Goal: Task Accomplishment & Management: Manage account settings

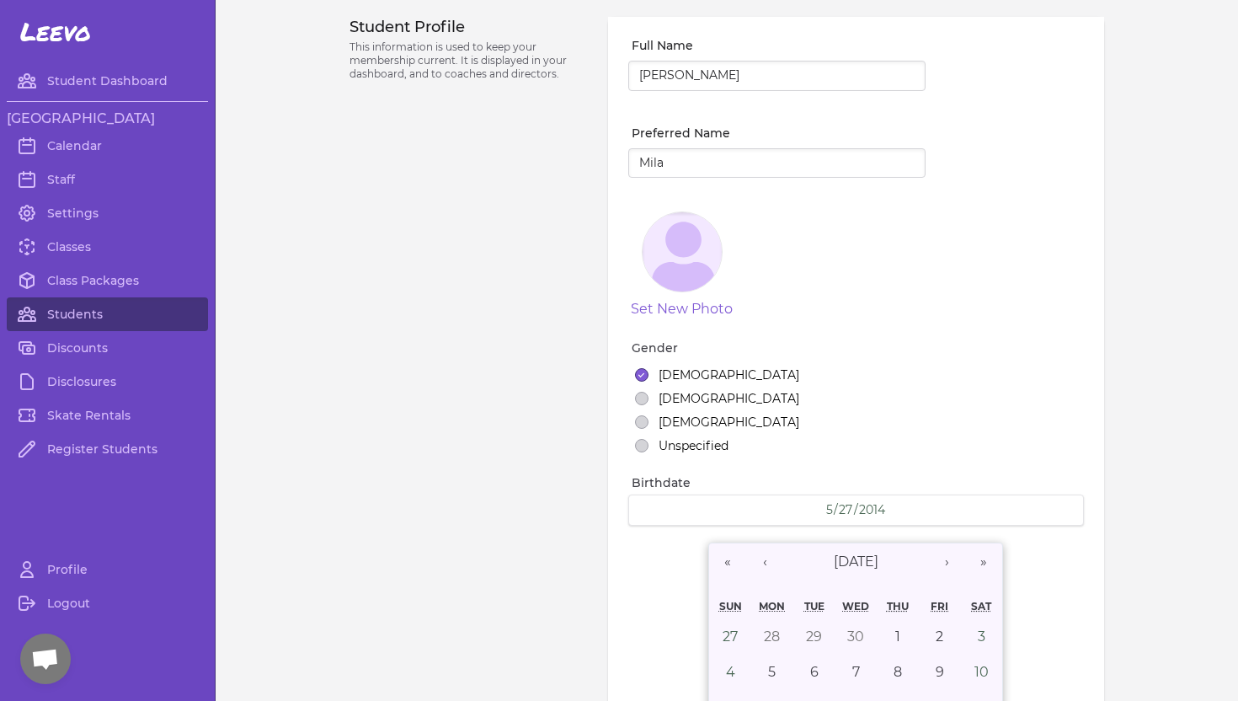
select select "ID"
select select "youth_figure"
select select "3"
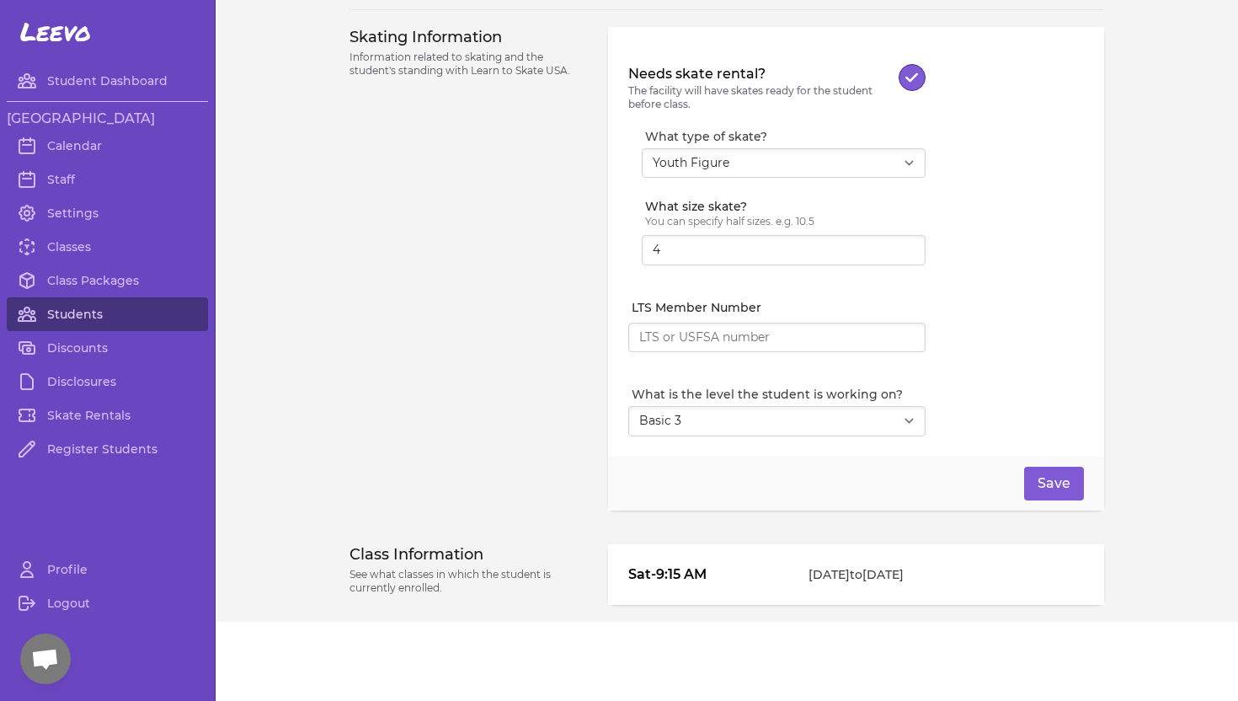
click at [78, 310] on link "Students" at bounding box center [107, 314] width 201 height 34
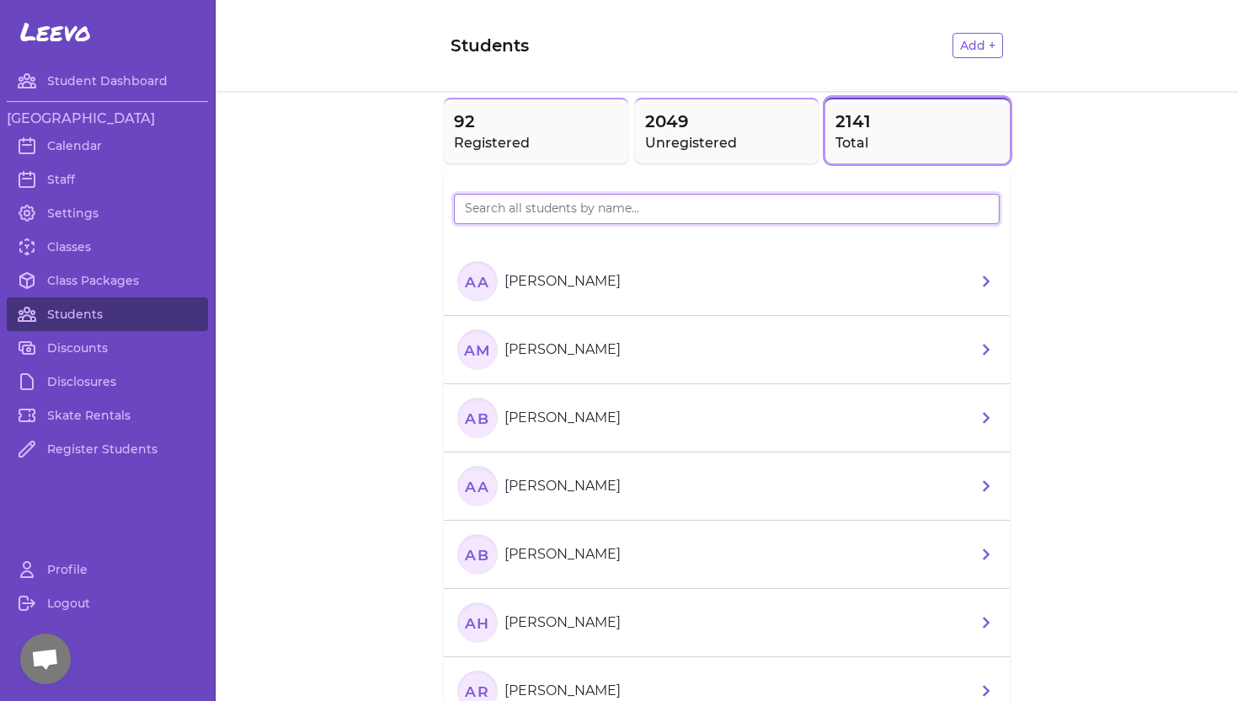
click at [473, 211] on input "search" at bounding box center [727, 209] width 546 height 30
type input "[PERSON_NAME]"
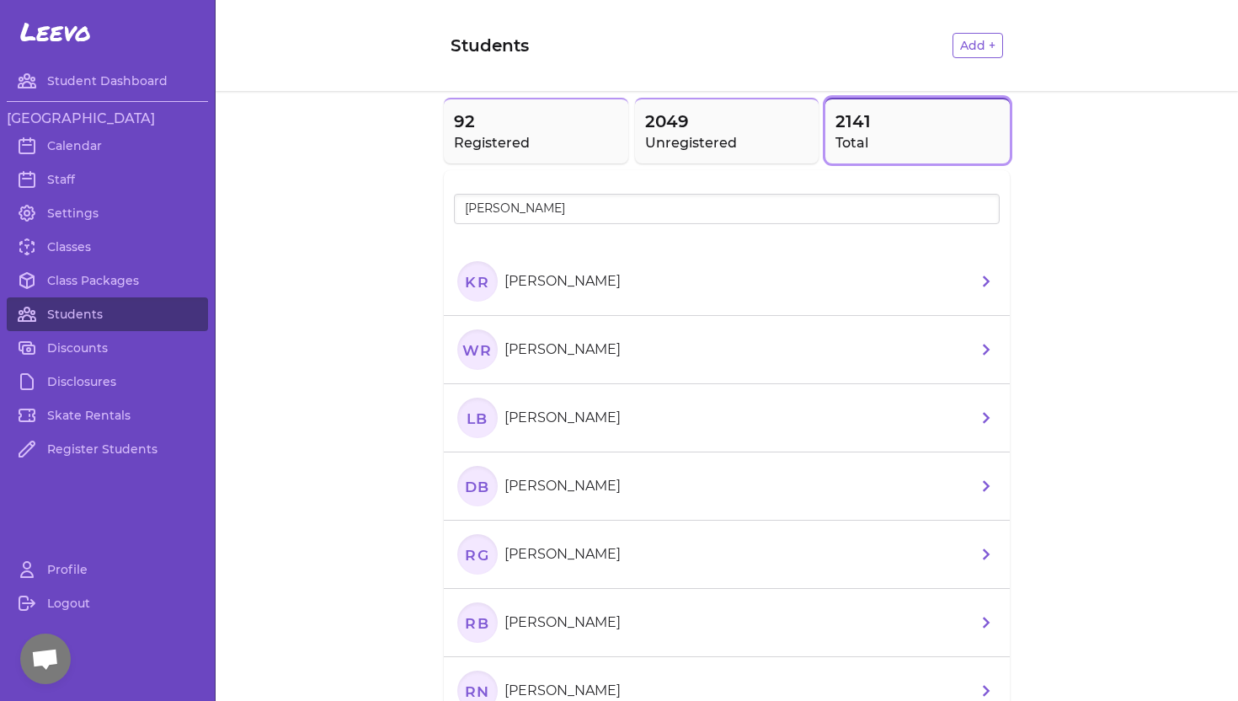
click at [556, 284] on p "[PERSON_NAME]" at bounding box center [563, 281] width 116 height 20
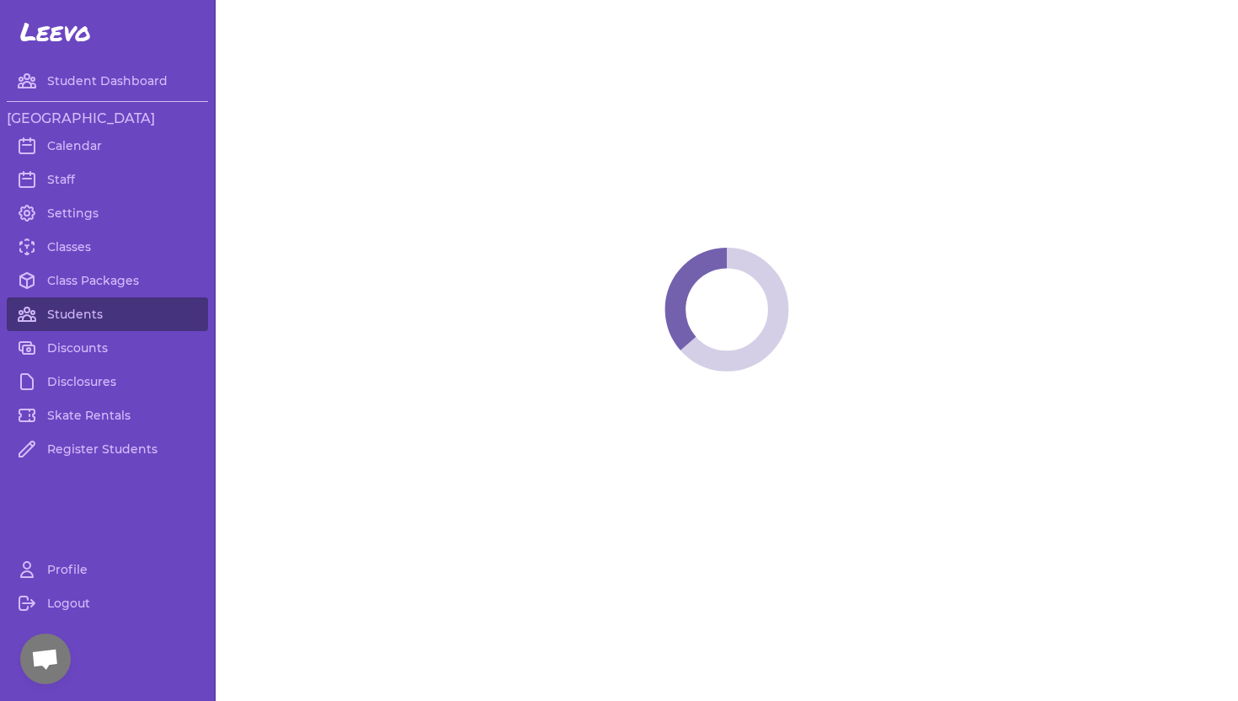
select select "ID"
select select "youth_hockey"
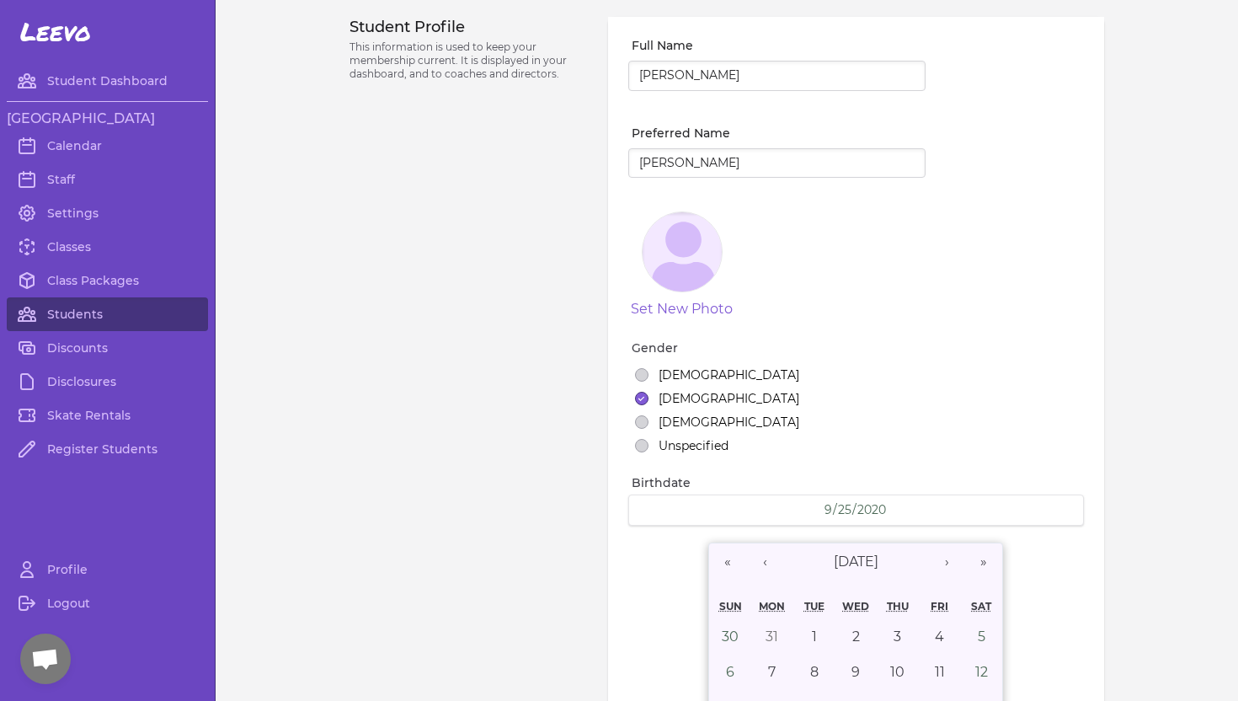
select select "9"
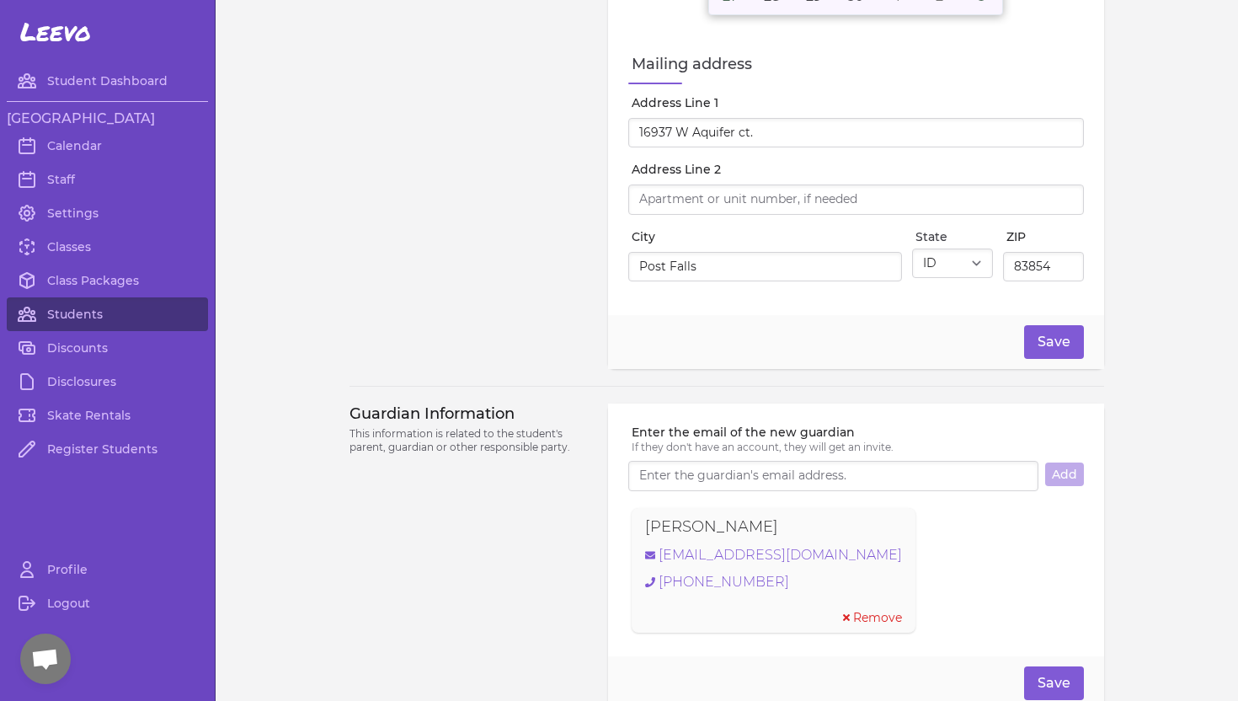
scroll to position [785, 0]
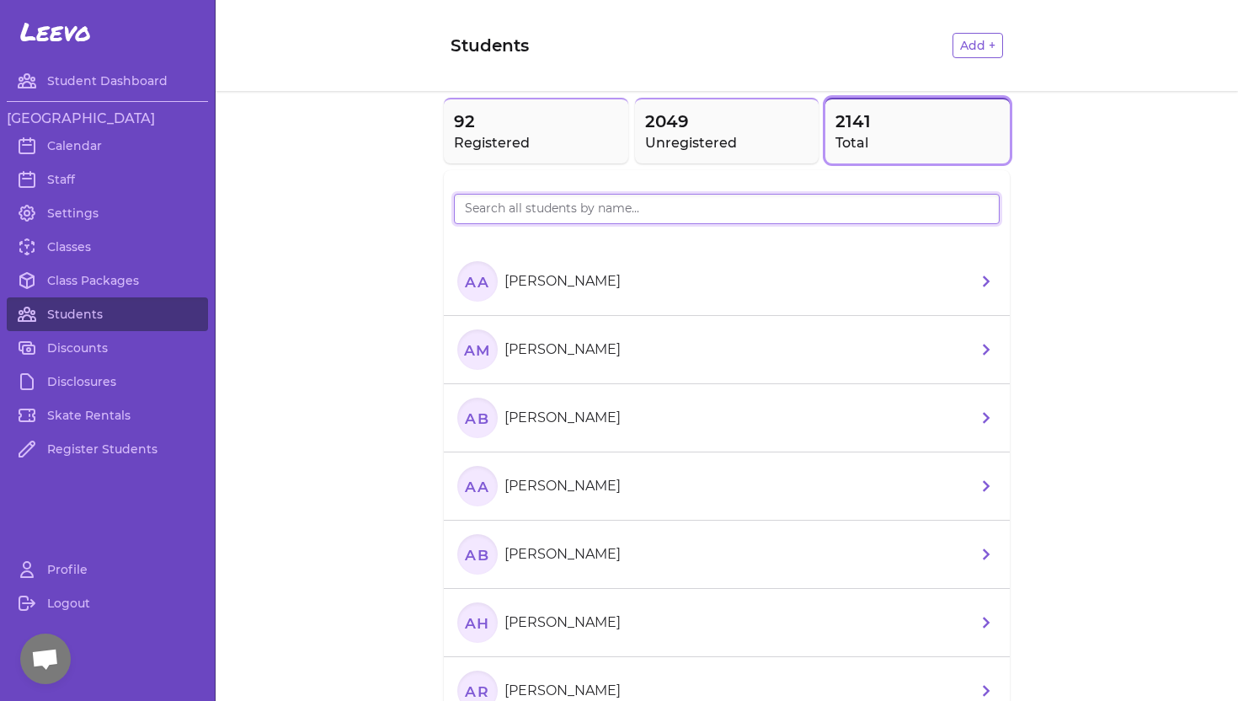
click at [534, 201] on input "search" at bounding box center [727, 209] width 546 height 30
type input "Willow"
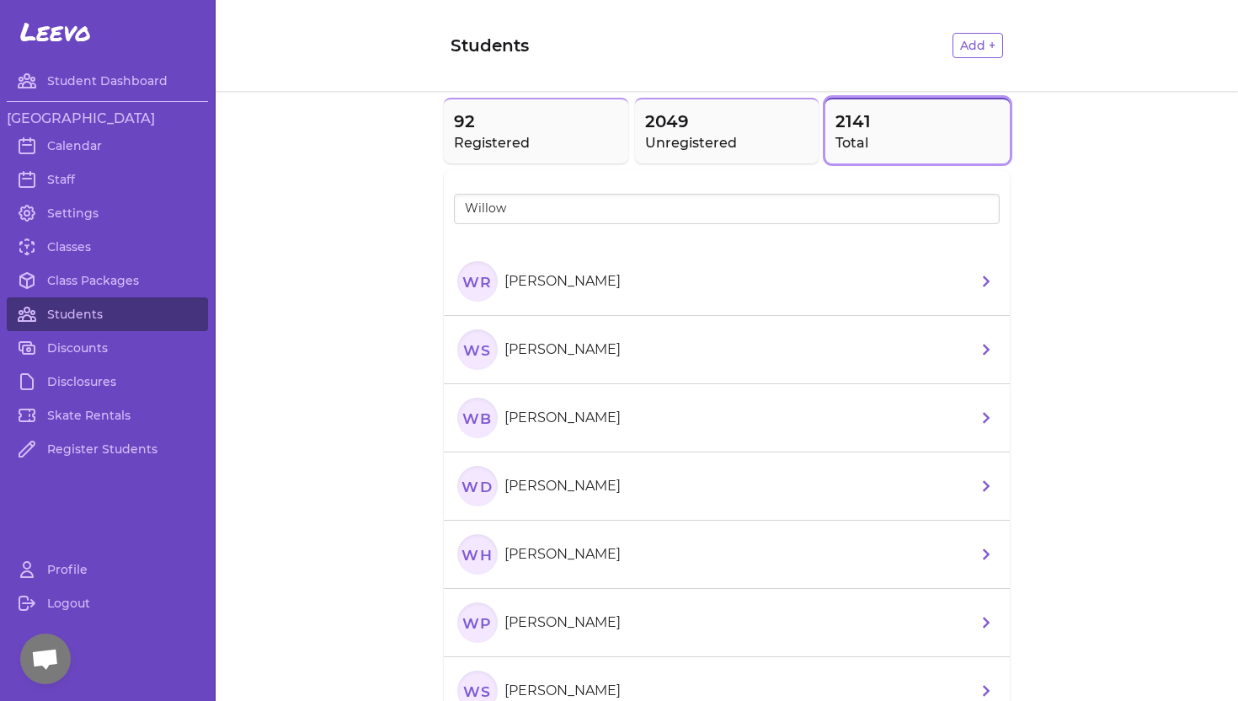
click at [562, 285] on p "[PERSON_NAME]" at bounding box center [563, 281] width 116 height 20
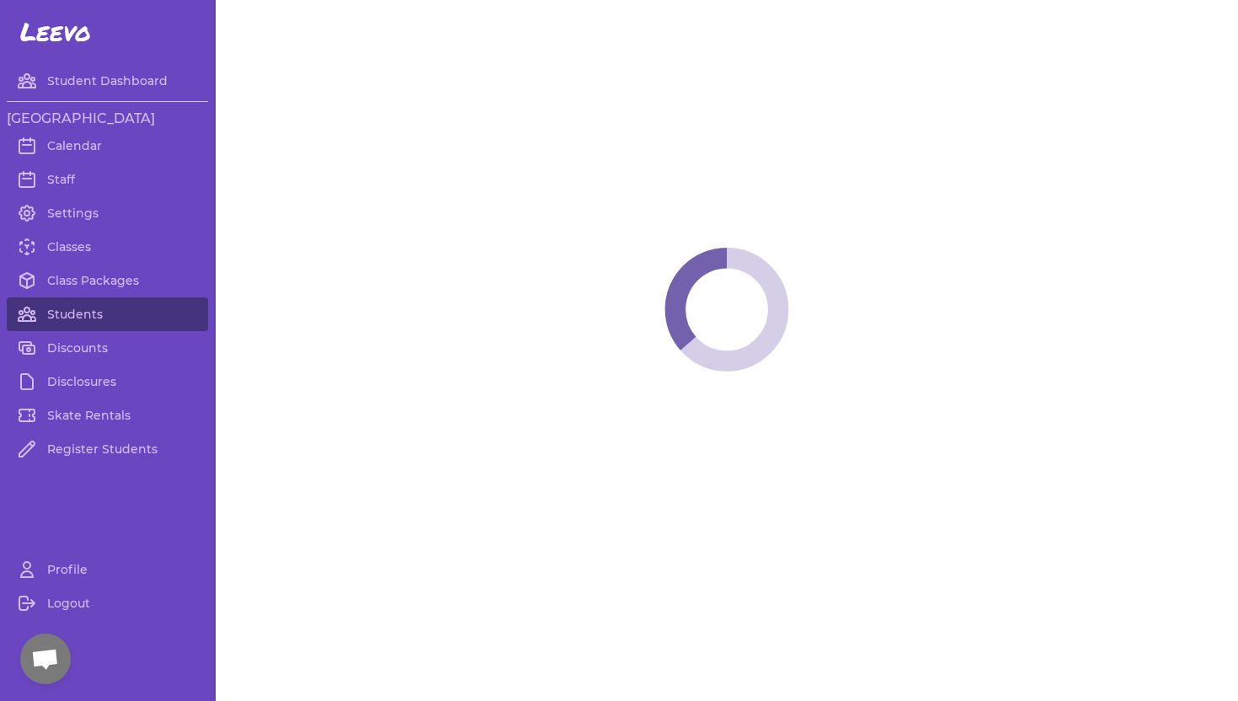
select select "ID"
select select "youth_hockey"
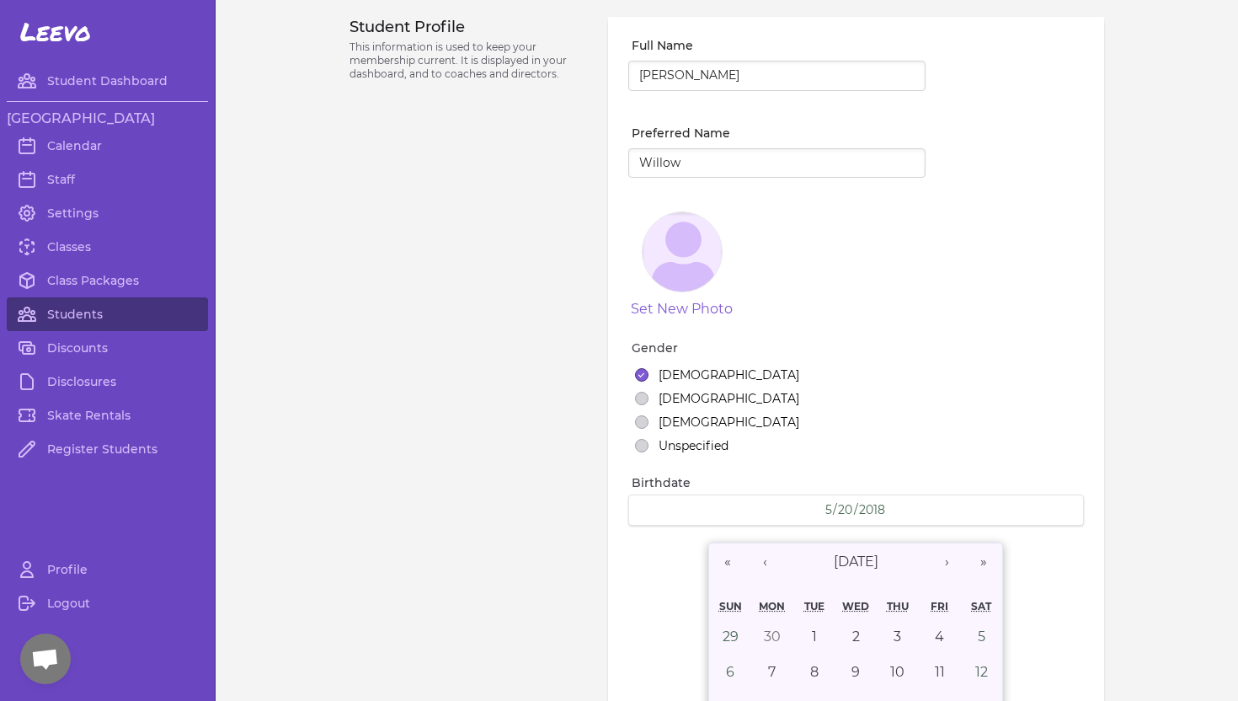
select select "1"
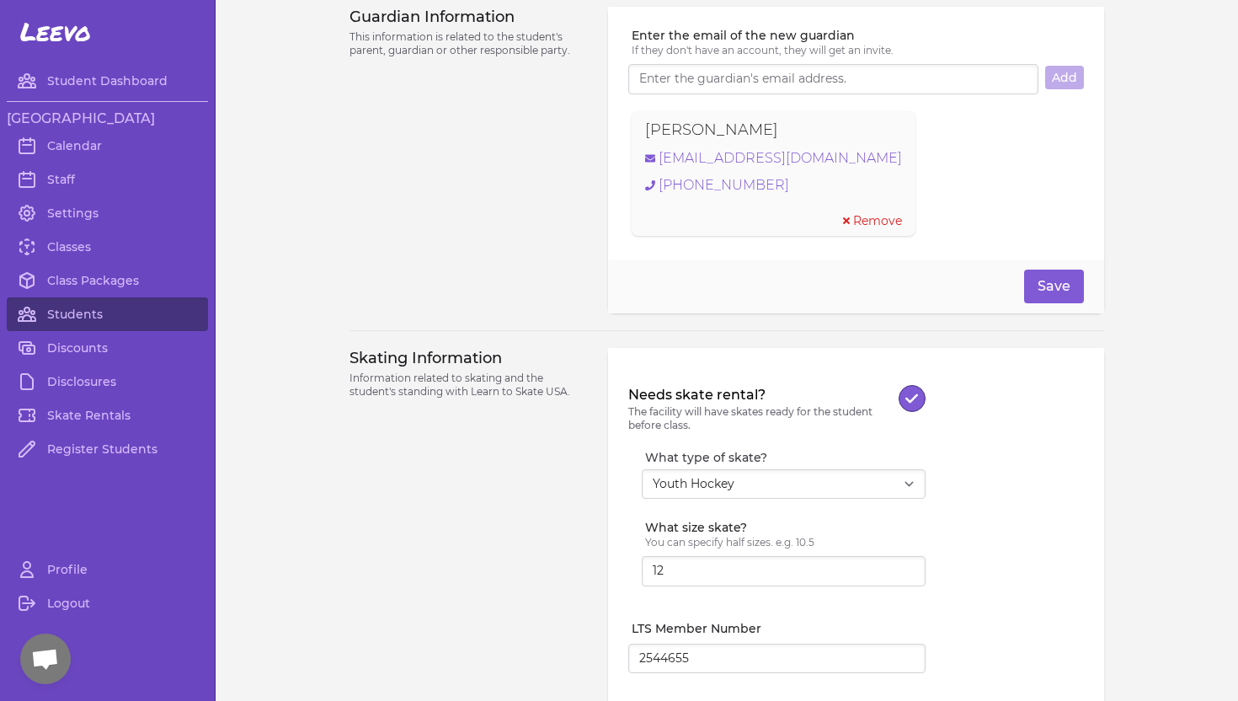
scroll to position [1222, 0]
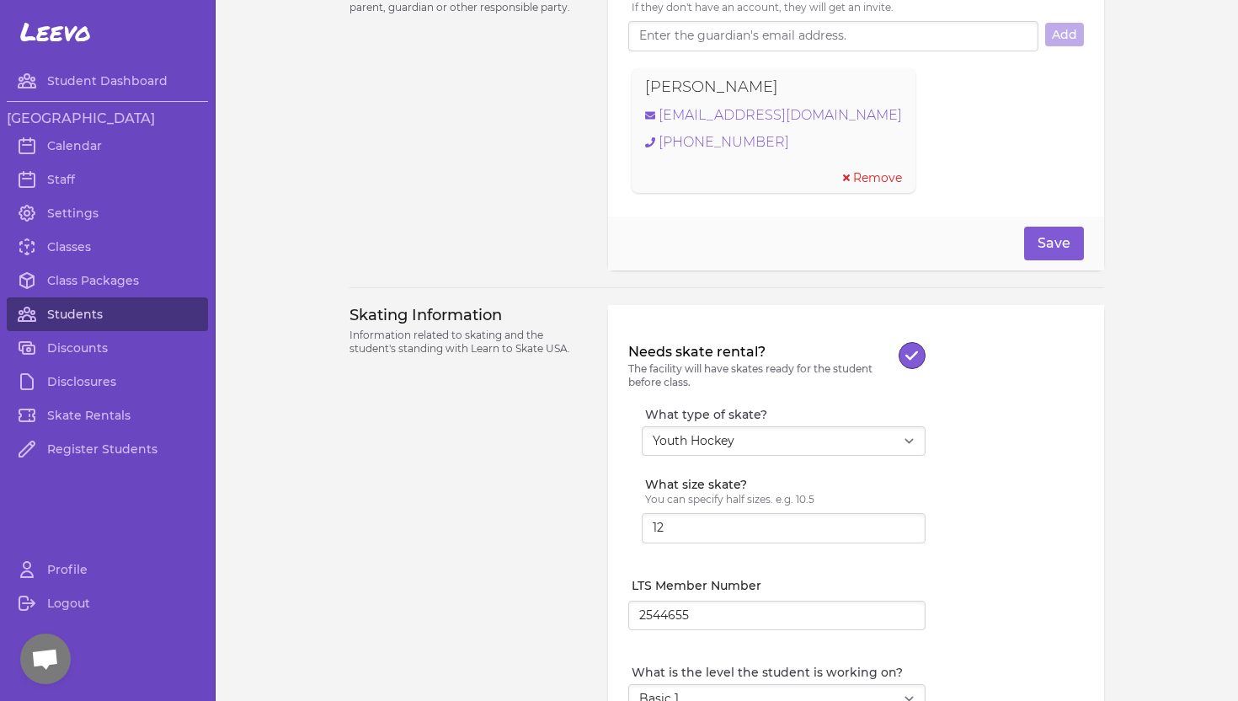
click at [92, 314] on link "Students" at bounding box center [107, 314] width 201 height 34
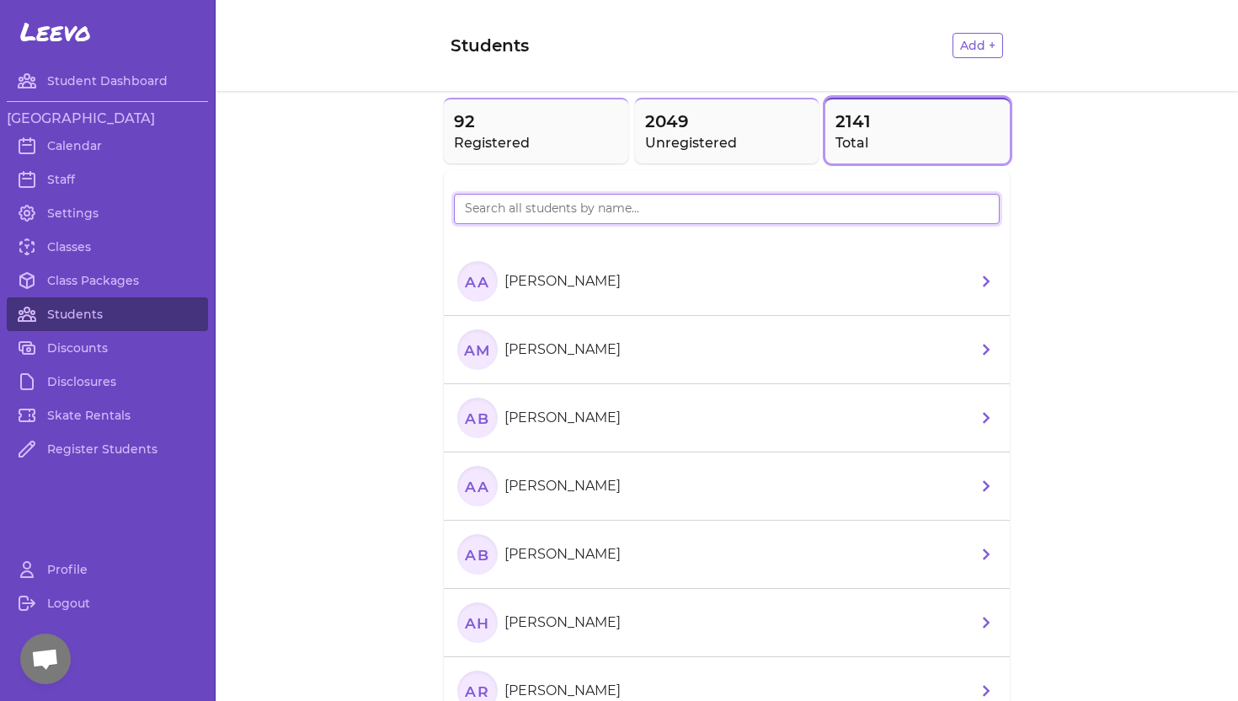
click at [487, 217] on input "search" at bounding box center [727, 209] width 546 height 30
type input "[PERSON_NAME]"
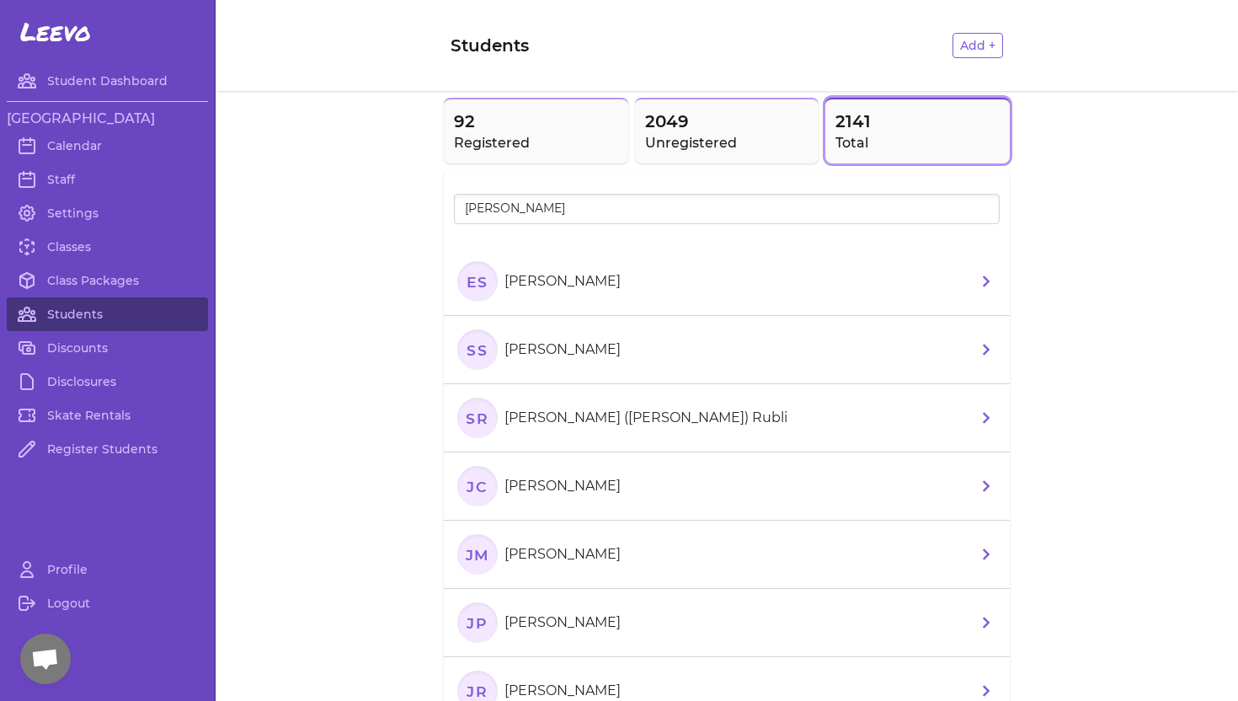
click at [561, 285] on p "[PERSON_NAME]" at bounding box center [563, 281] width 116 height 20
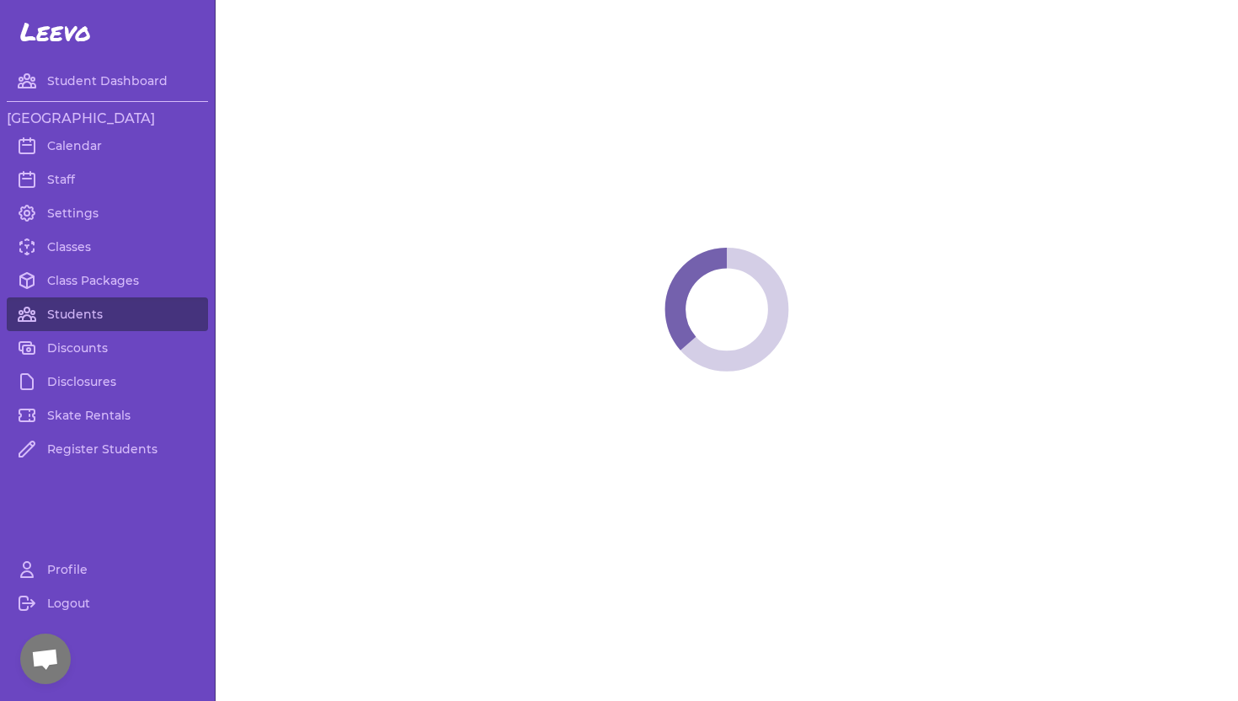
select select "ID"
select select "youth_figure"
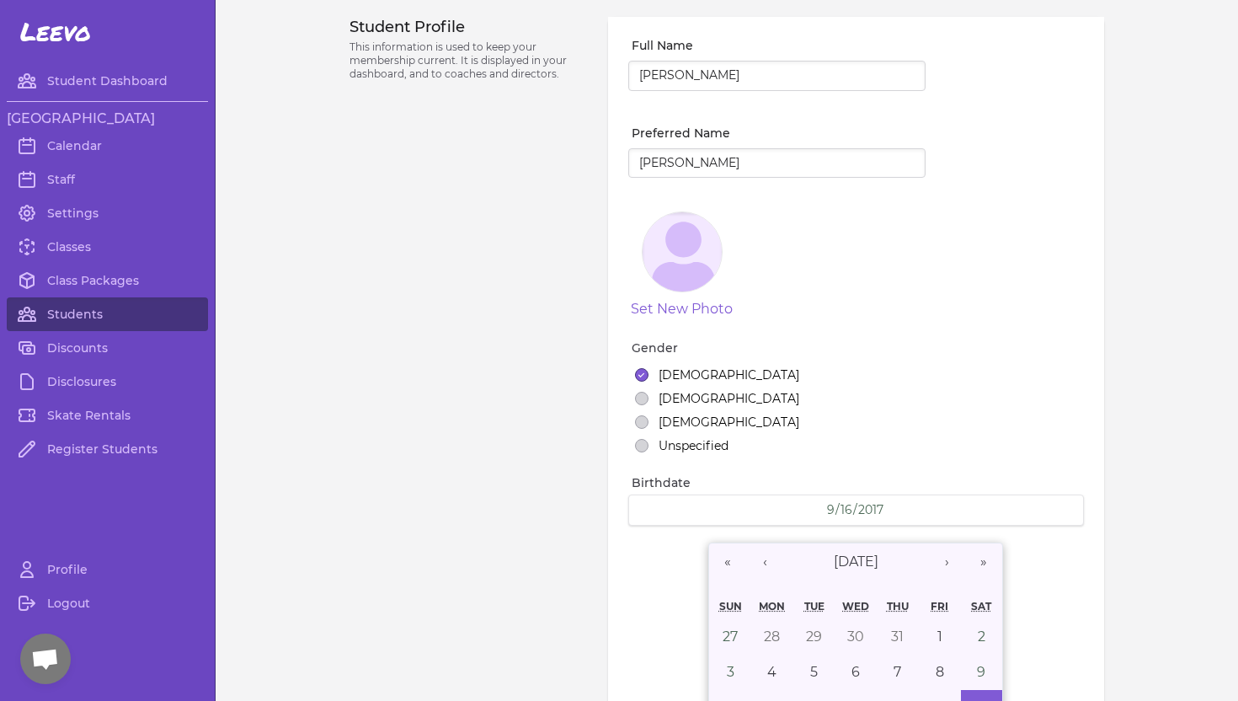
select select "2"
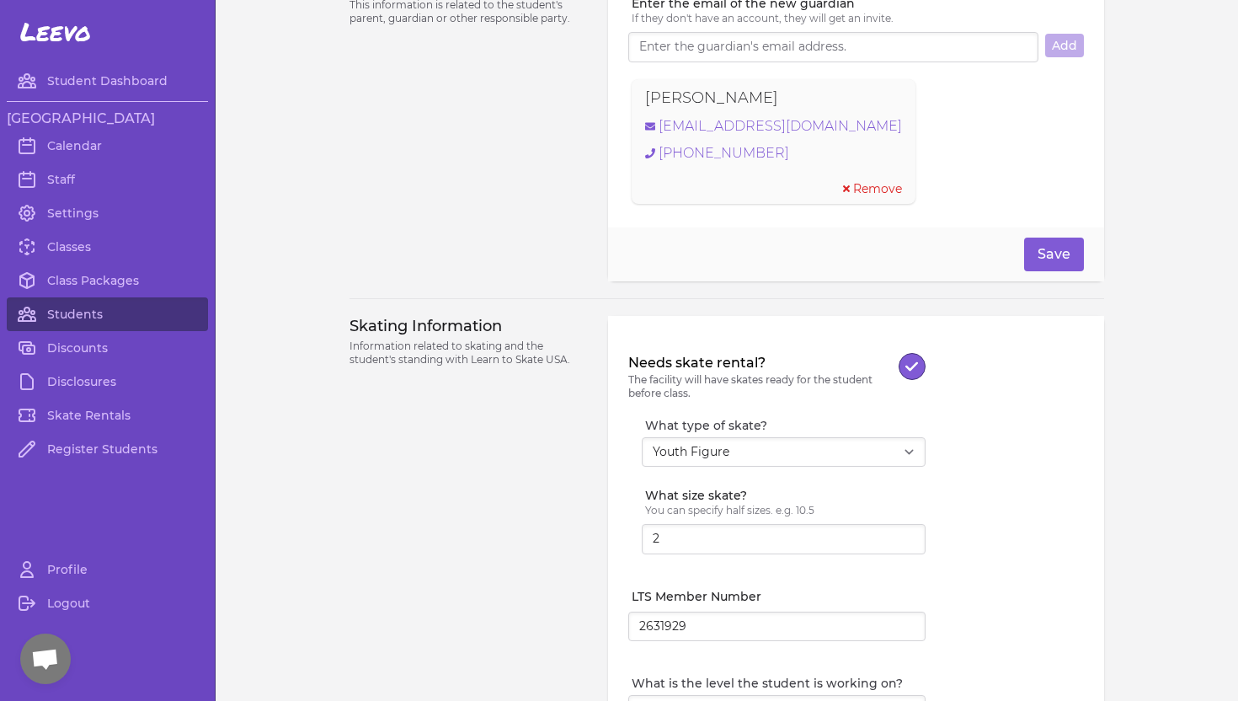
scroll to position [1202, 0]
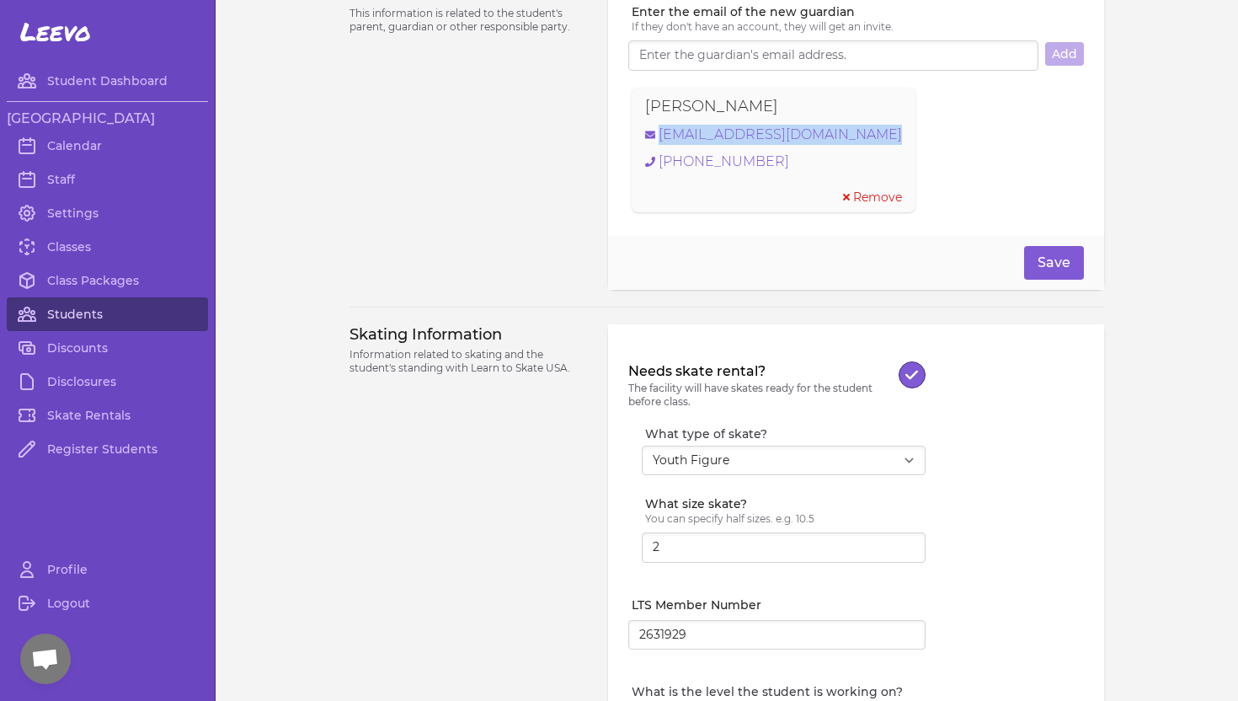
click at [102, 316] on link "Students" at bounding box center [107, 314] width 201 height 34
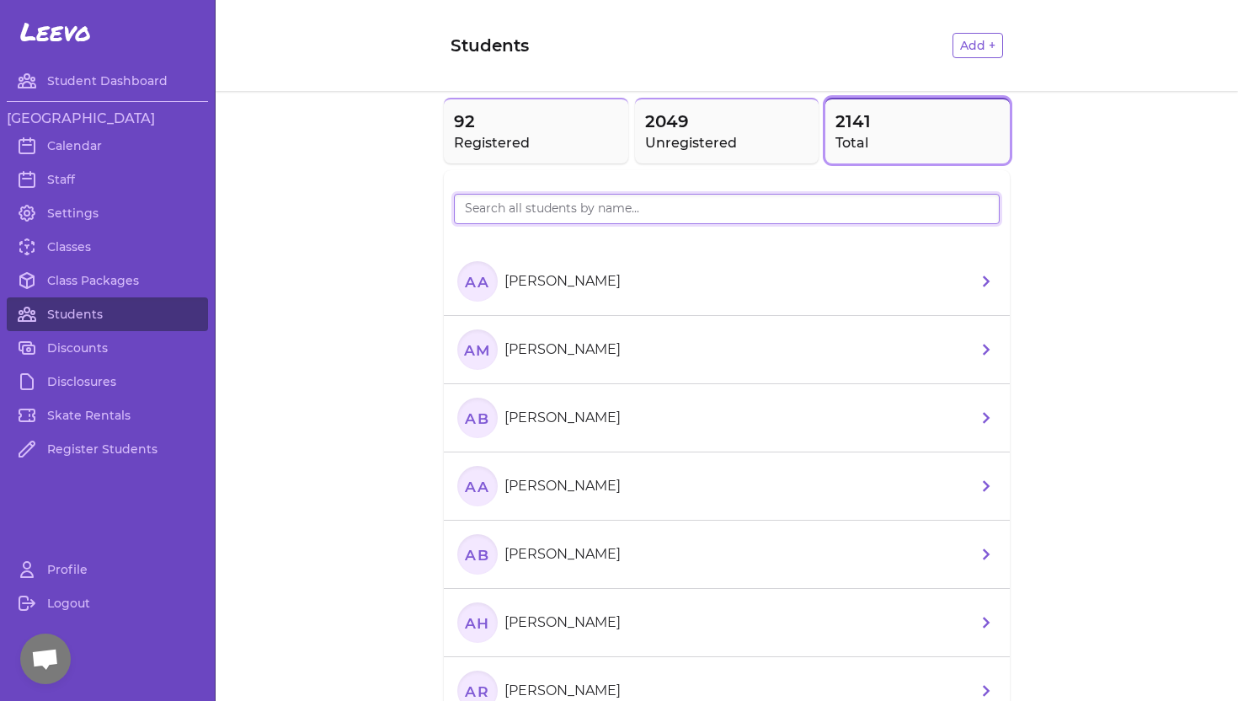
click at [520, 206] on input "search" at bounding box center [727, 209] width 546 height 30
type input "Orndof"
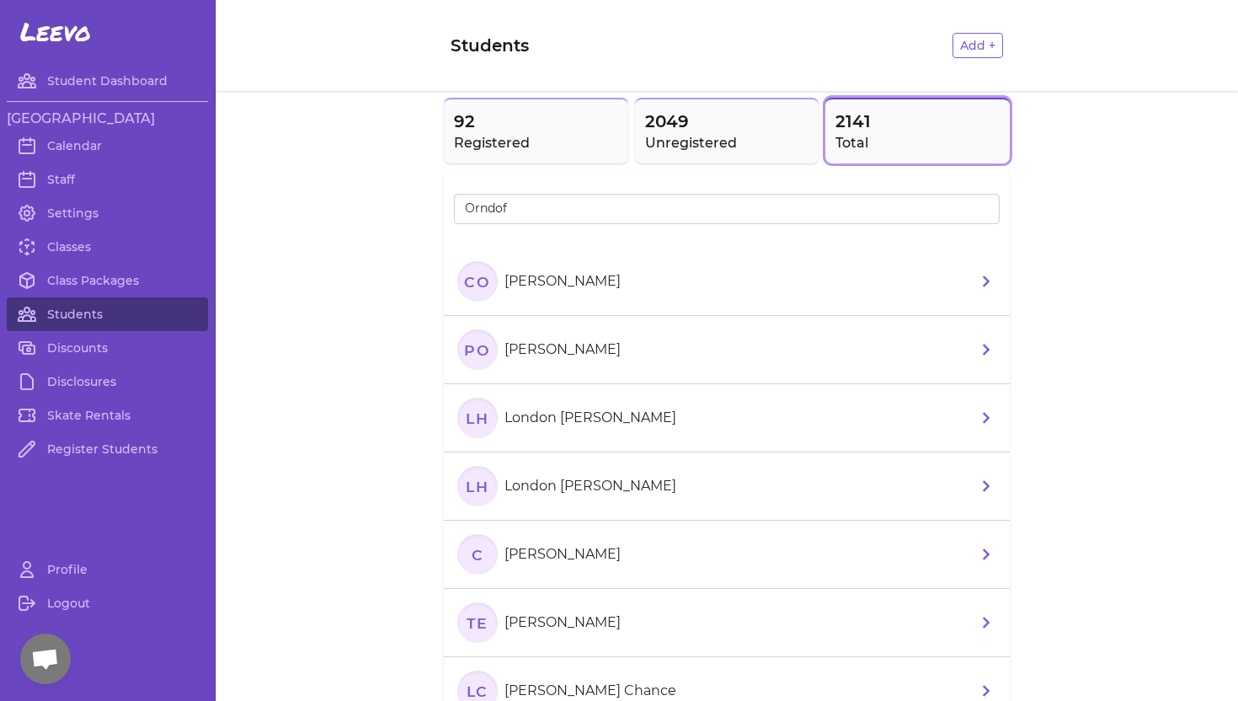
click at [585, 343] on p "[PERSON_NAME]" at bounding box center [563, 350] width 116 height 20
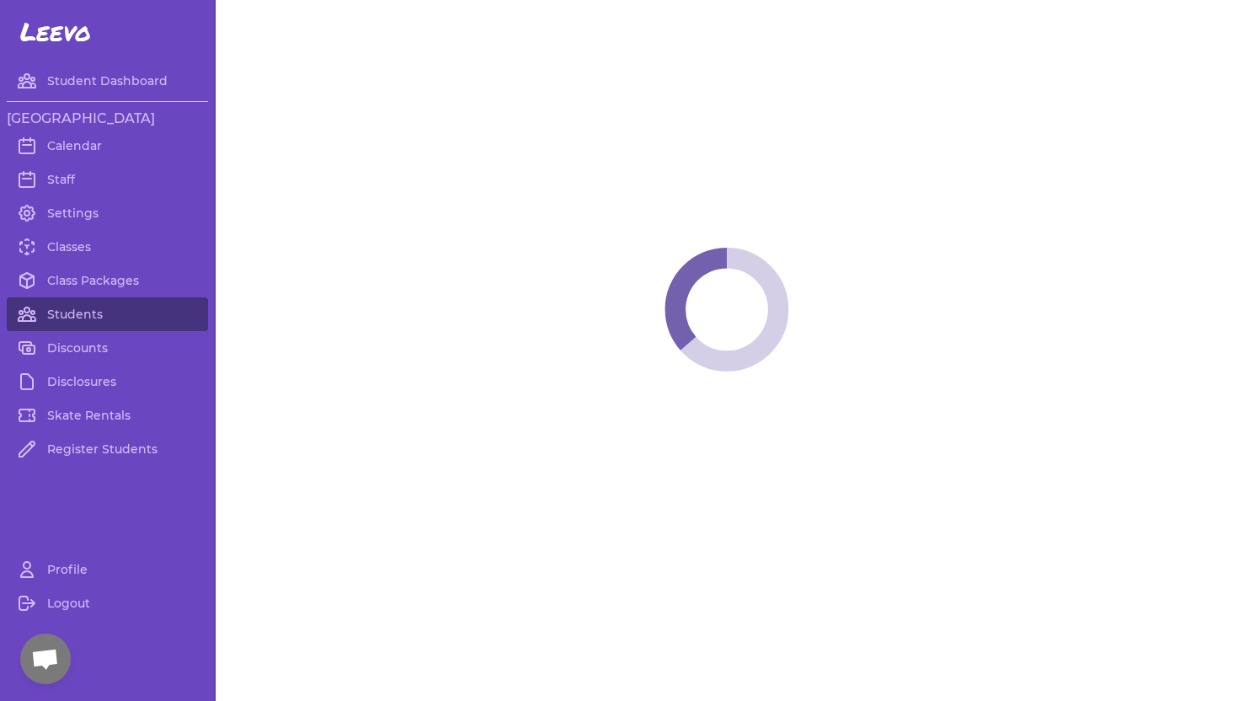
select select "WA"
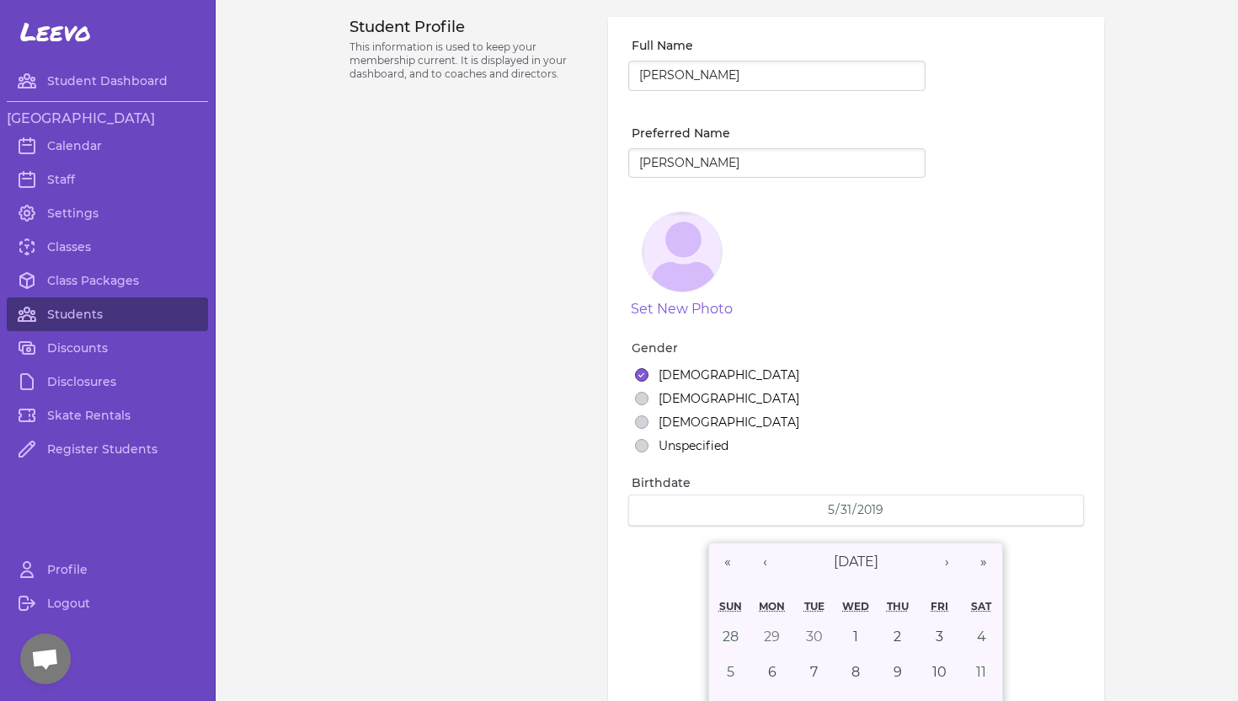
select select "2"
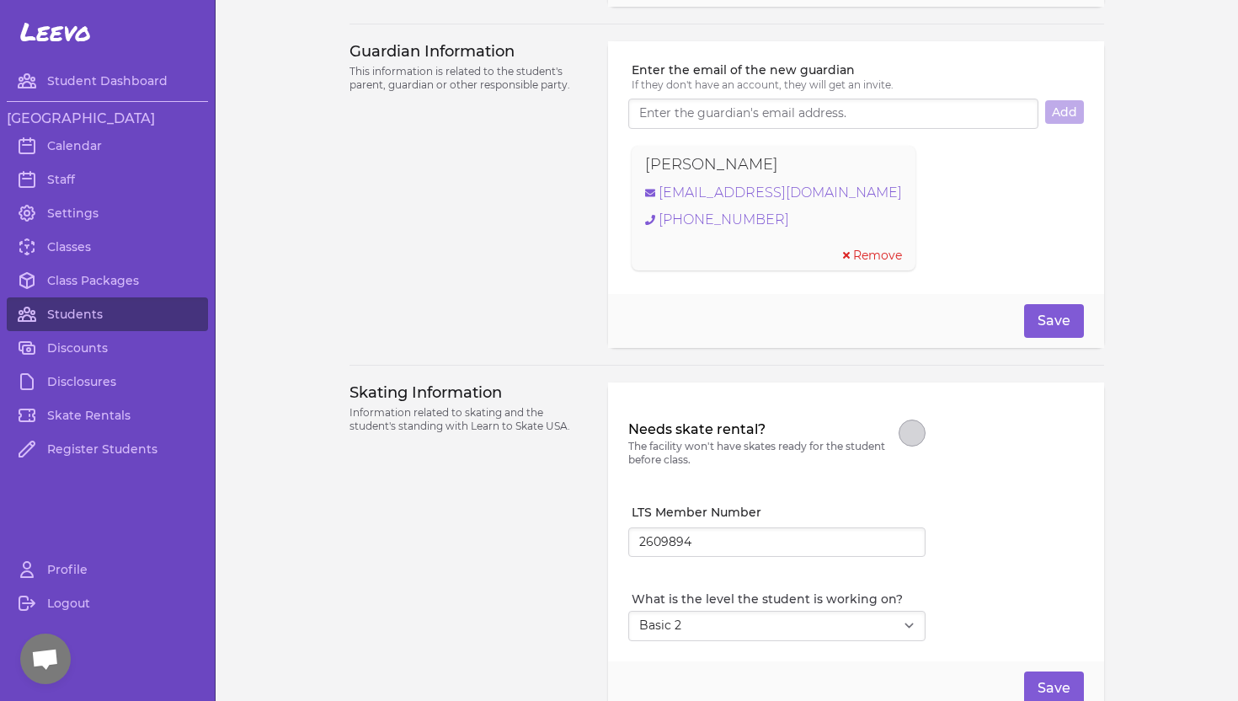
scroll to position [1143, 0]
